Goal: Transaction & Acquisition: Purchase product/service

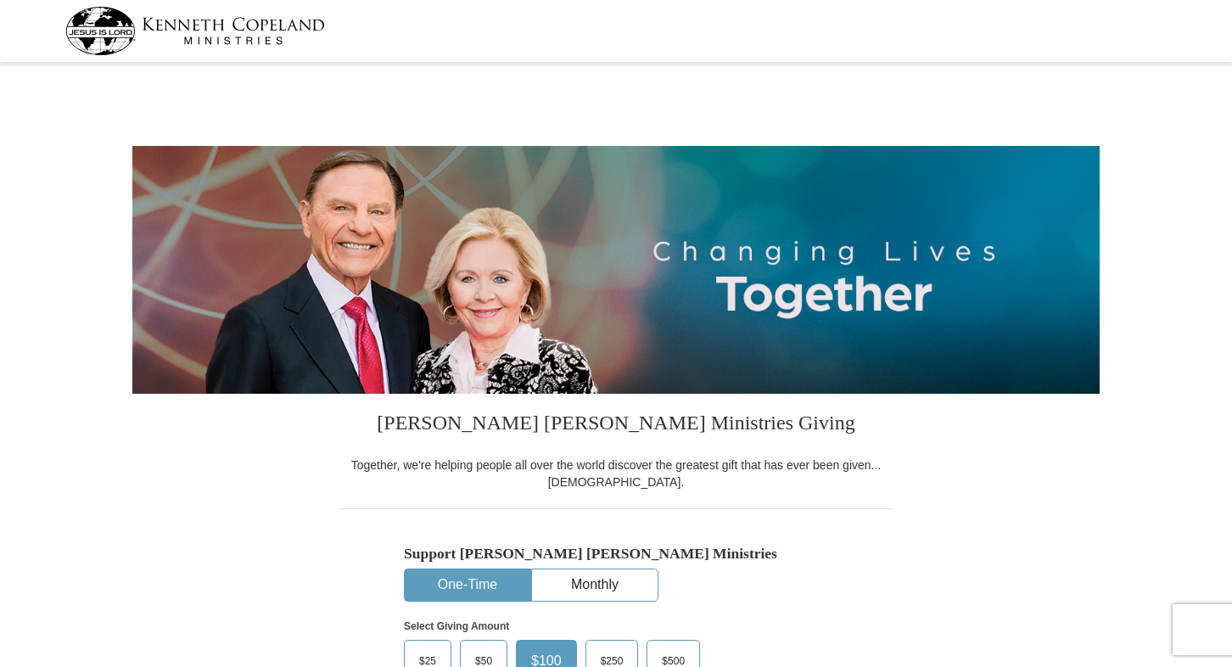
select select "VA"
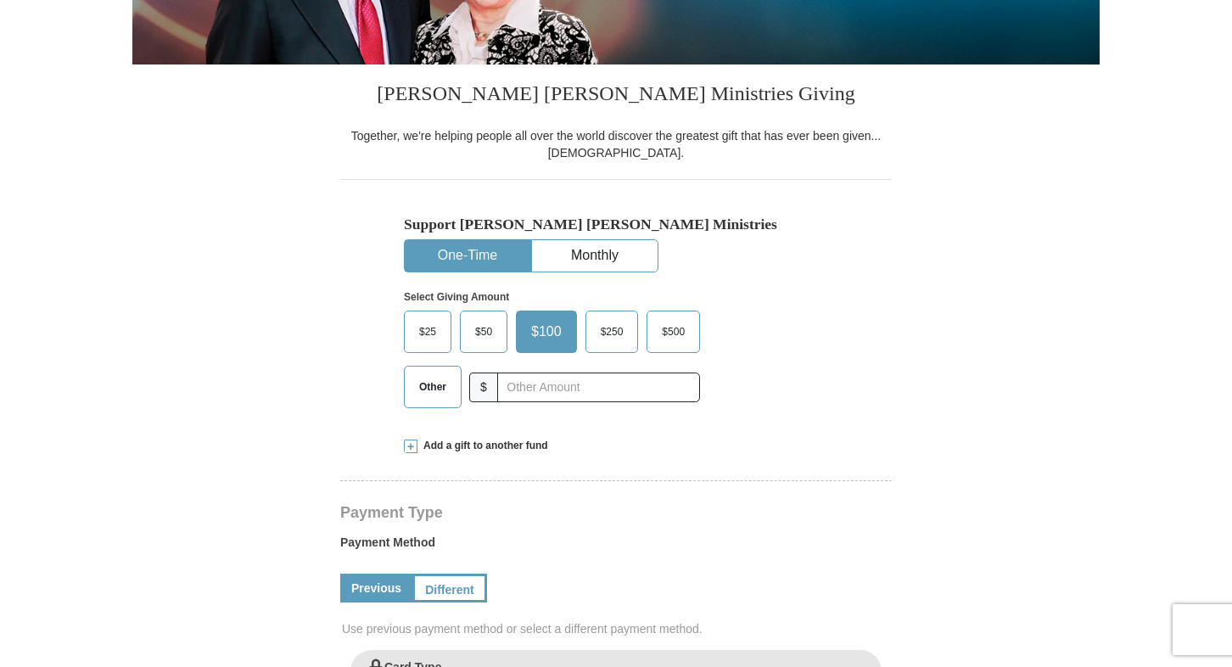
scroll to position [333, 0]
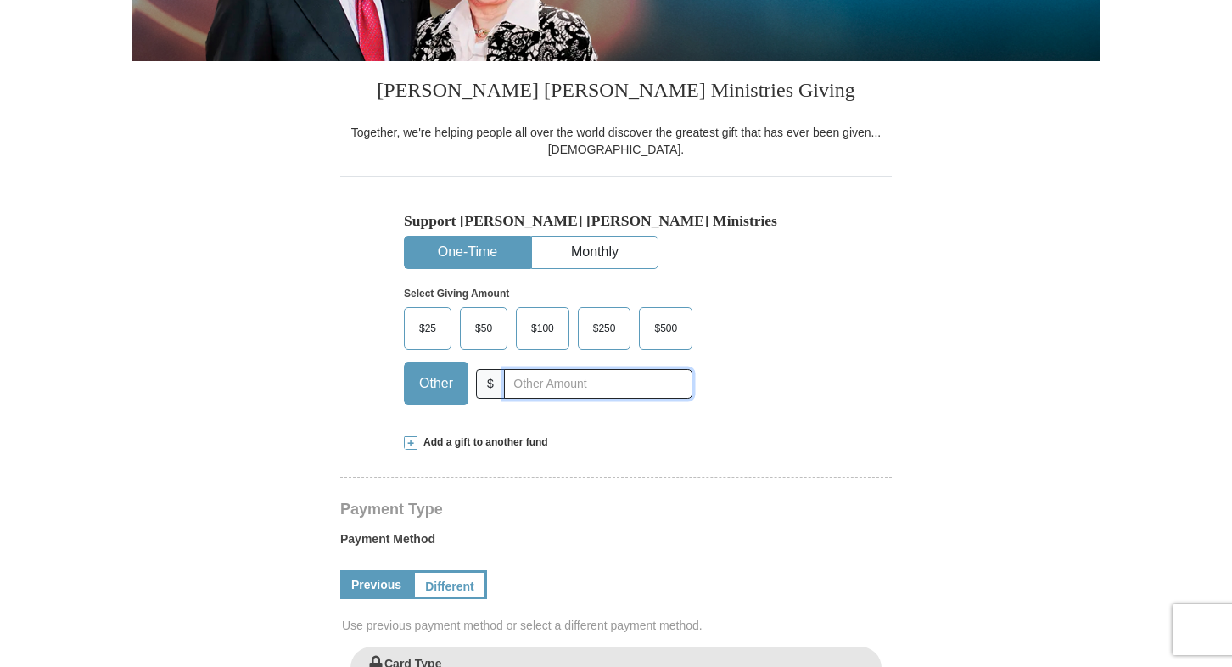
click at [557, 393] on input "text" at bounding box center [598, 384] width 188 height 30
type input "10"
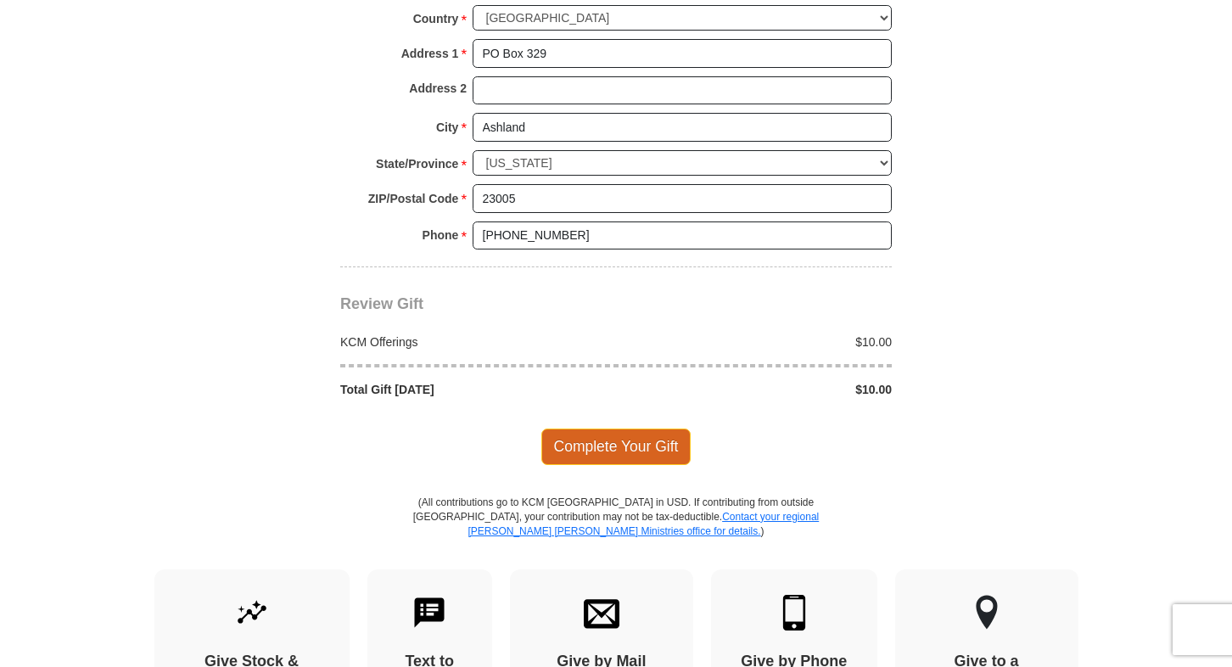
scroll to position [1340, 0]
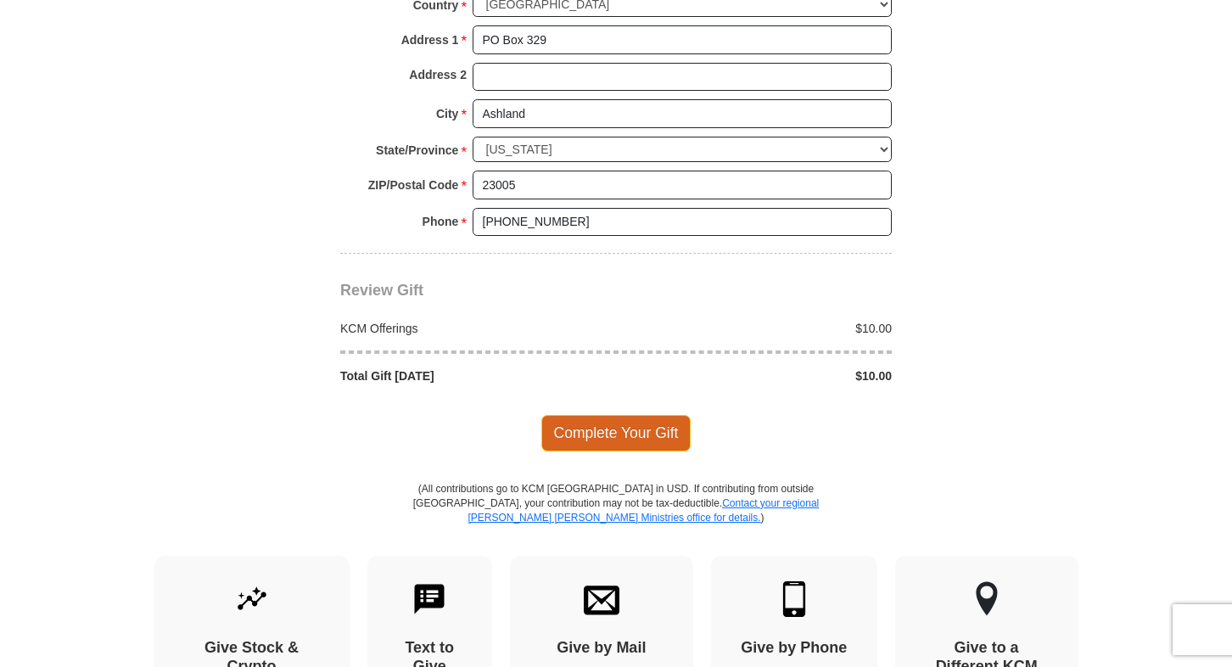
click at [601, 415] on span "Complete Your Gift" at bounding box center [616, 433] width 150 height 36
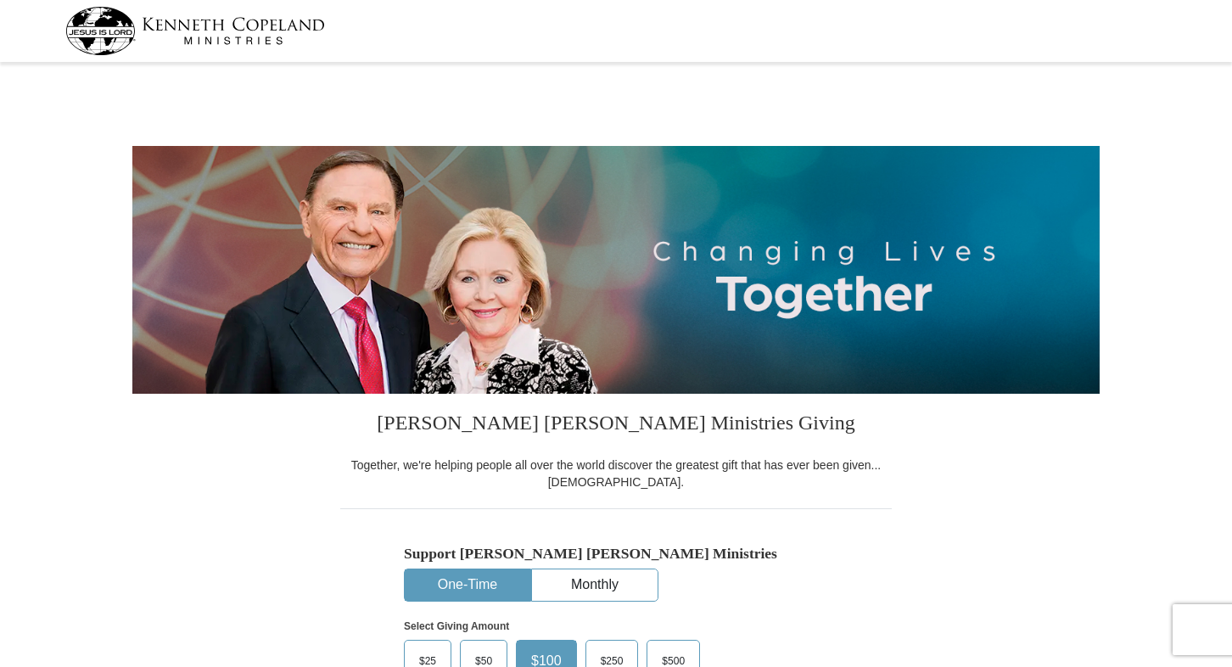
select select "VA"
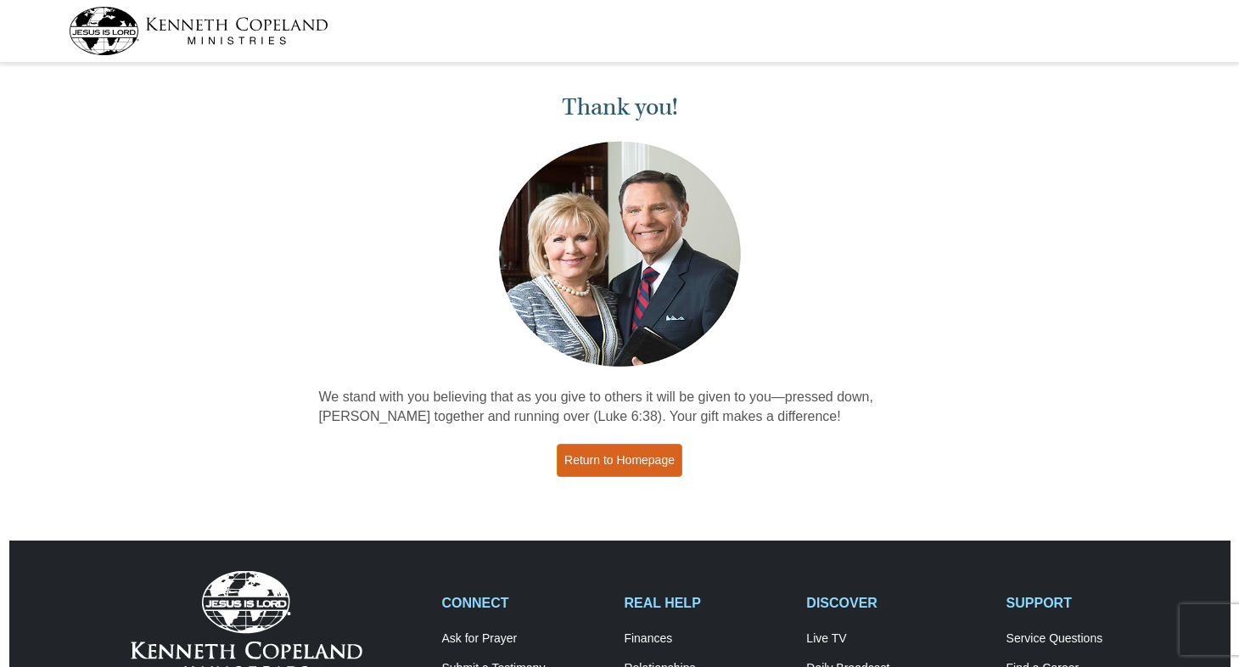
click at [607, 462] on link "Return to Homepage" at bounding box center [620, 460] width 126 height 33
